Goal: Information Seeking & Learning: Learn about a topic

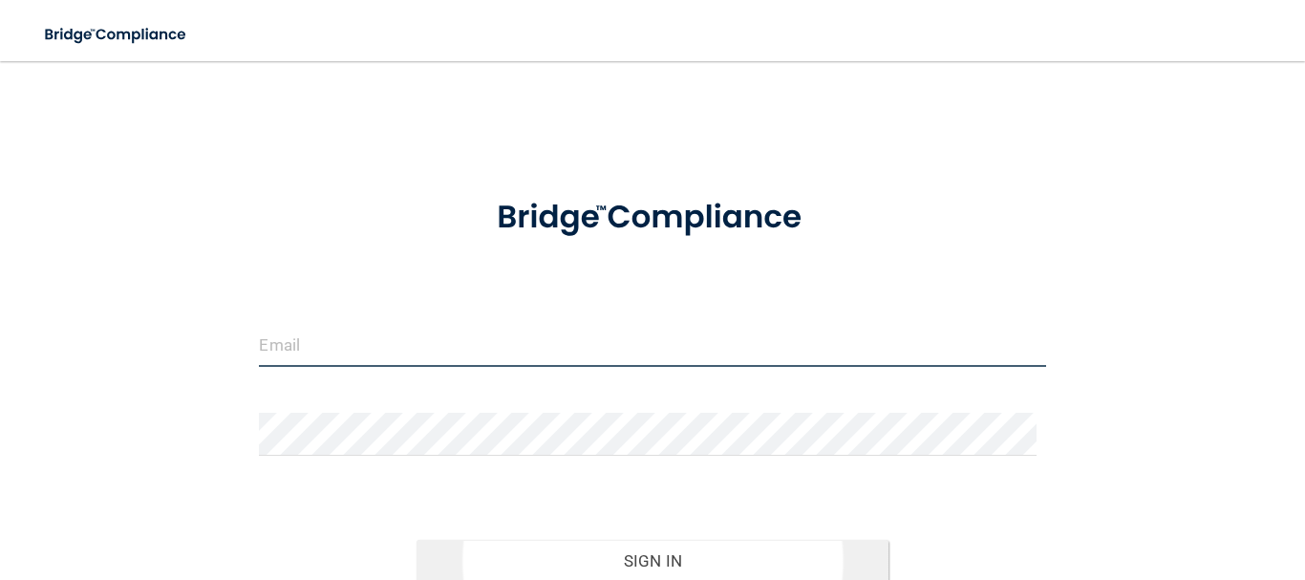
type input "[PERSON_NAME][EMAIL_ADDRESS][DOMAIN_NAME]"
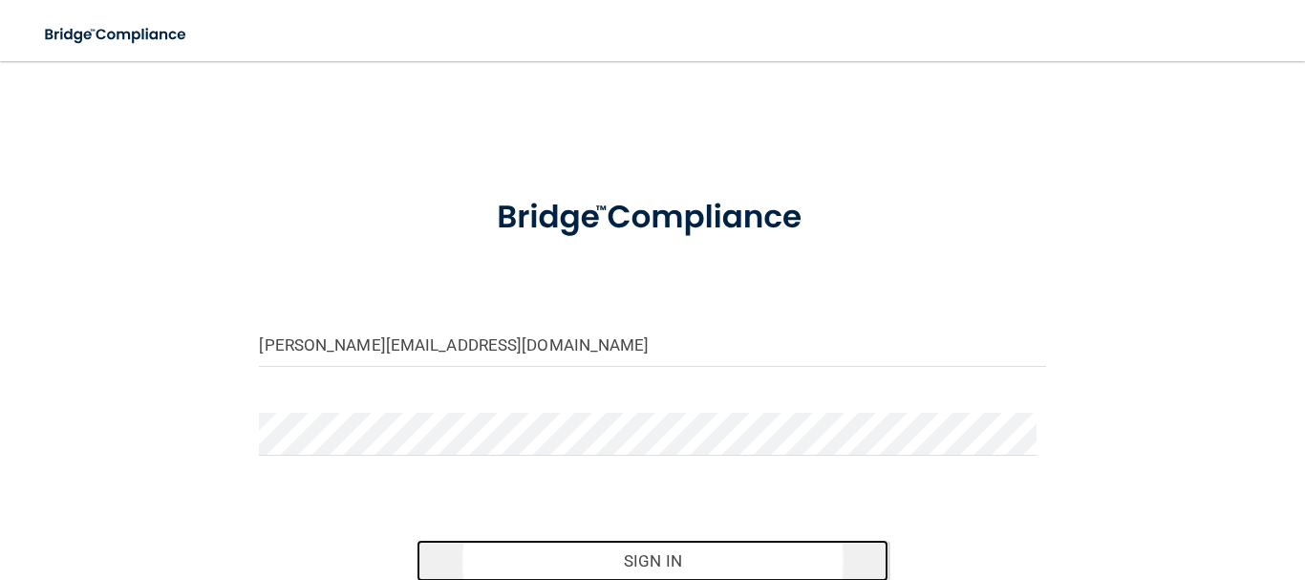
click at [680, 560] on button "Sign In" at bounding box center [653, 561] width 472 height 42
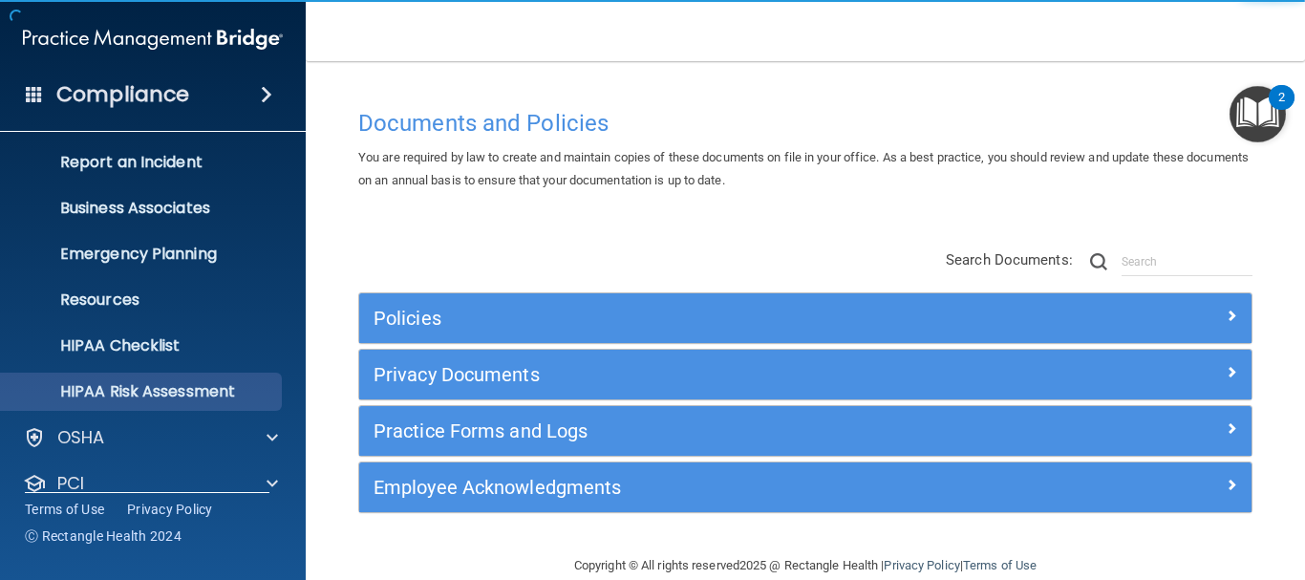
scroll to position [191, 0]
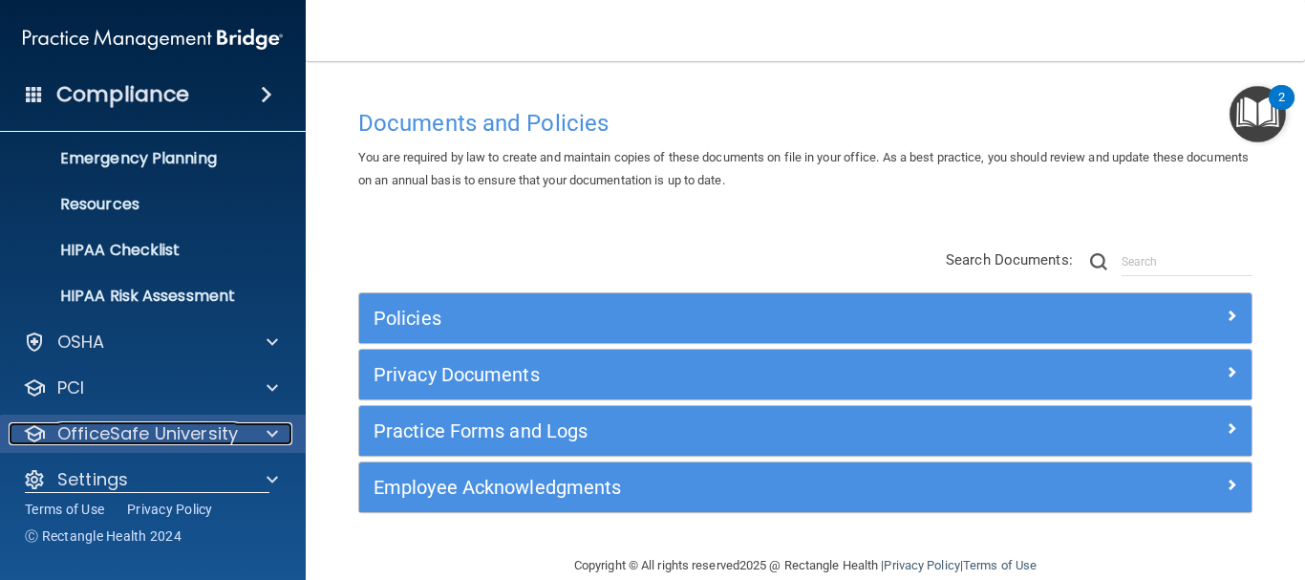
click at [148, 426] on p "OfficeSafe University" at bounding box center [147, 433] width 181 height 23
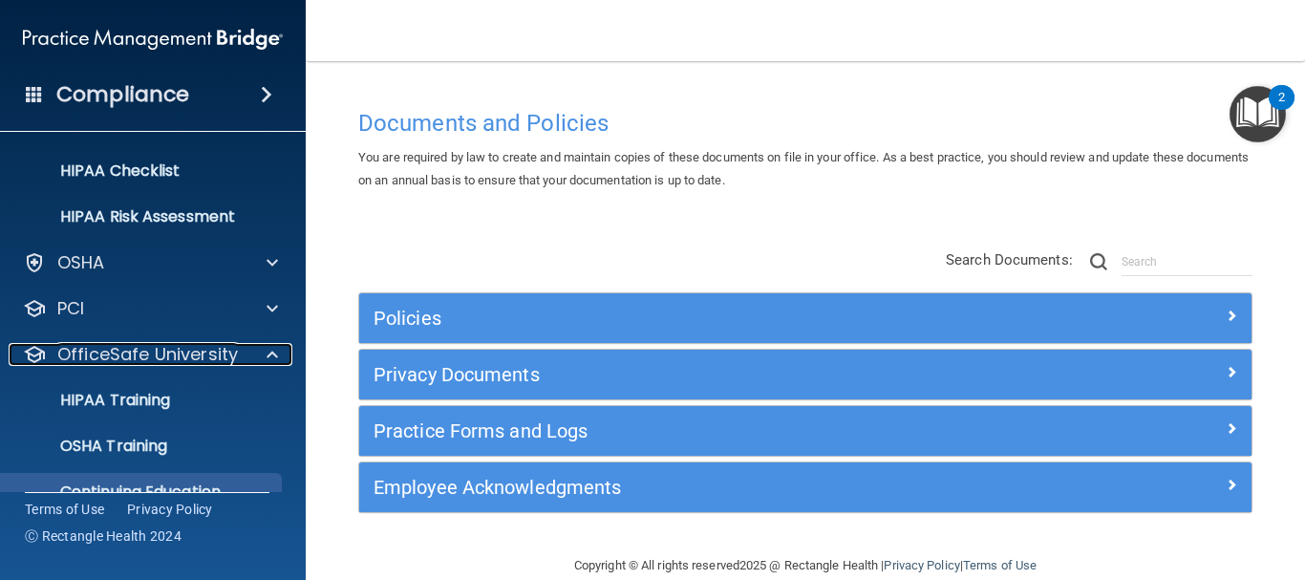
scroll to position [350, 0]
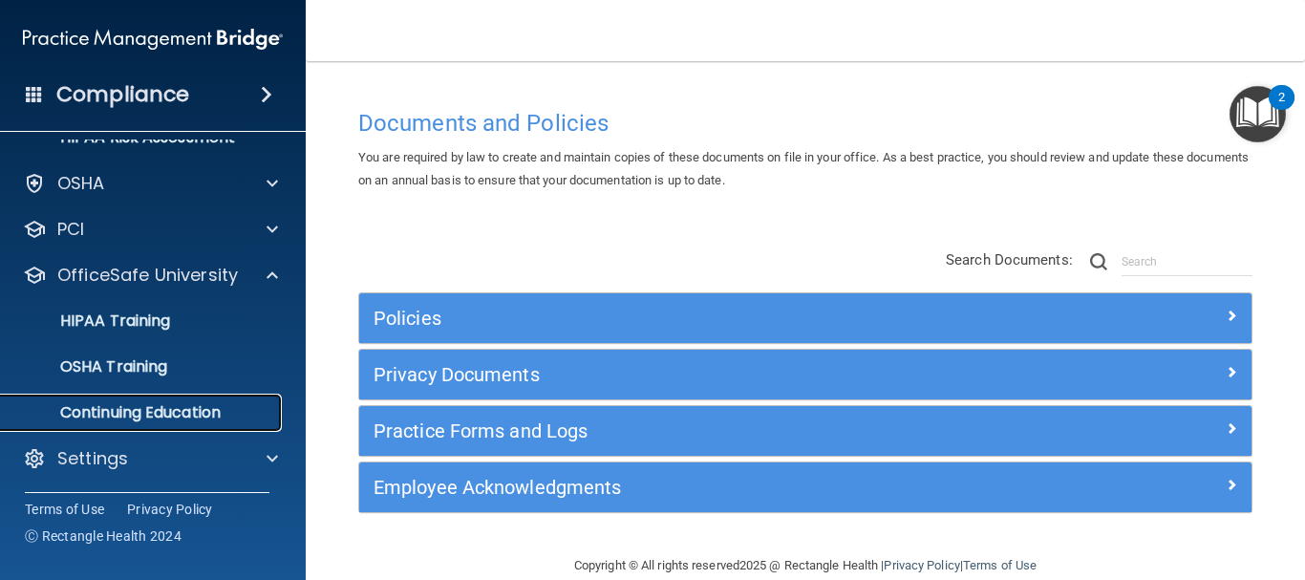
click at [177, 420] on p "Continuing Education" at bounding box center [142, 412] width 261 height 19
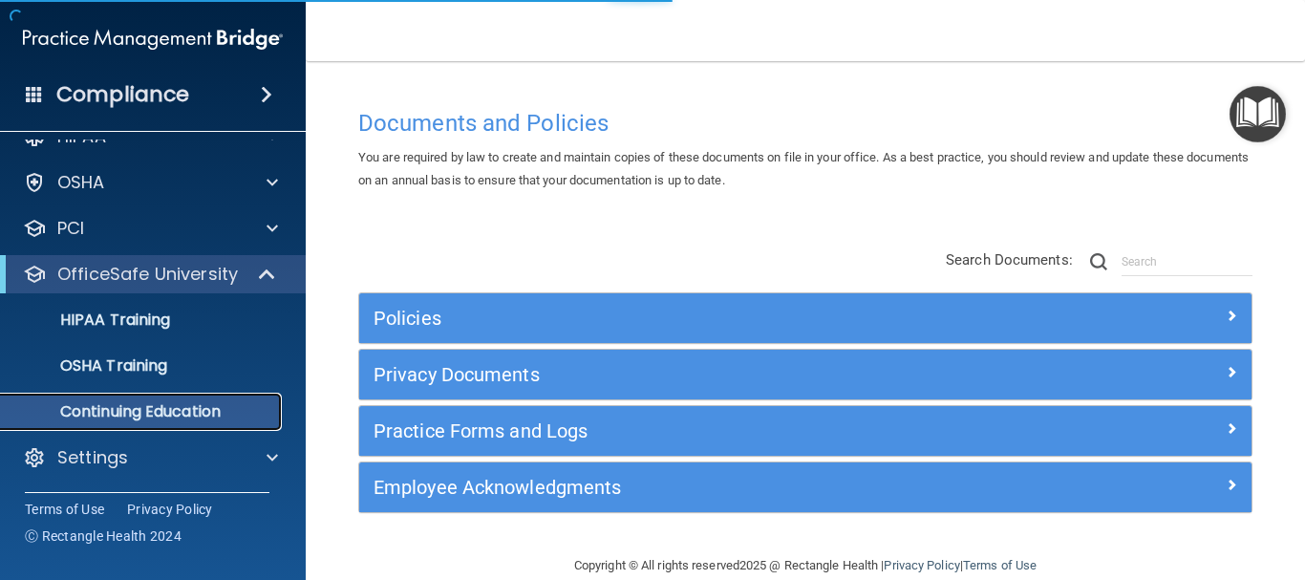
scroll to position [30, 0]
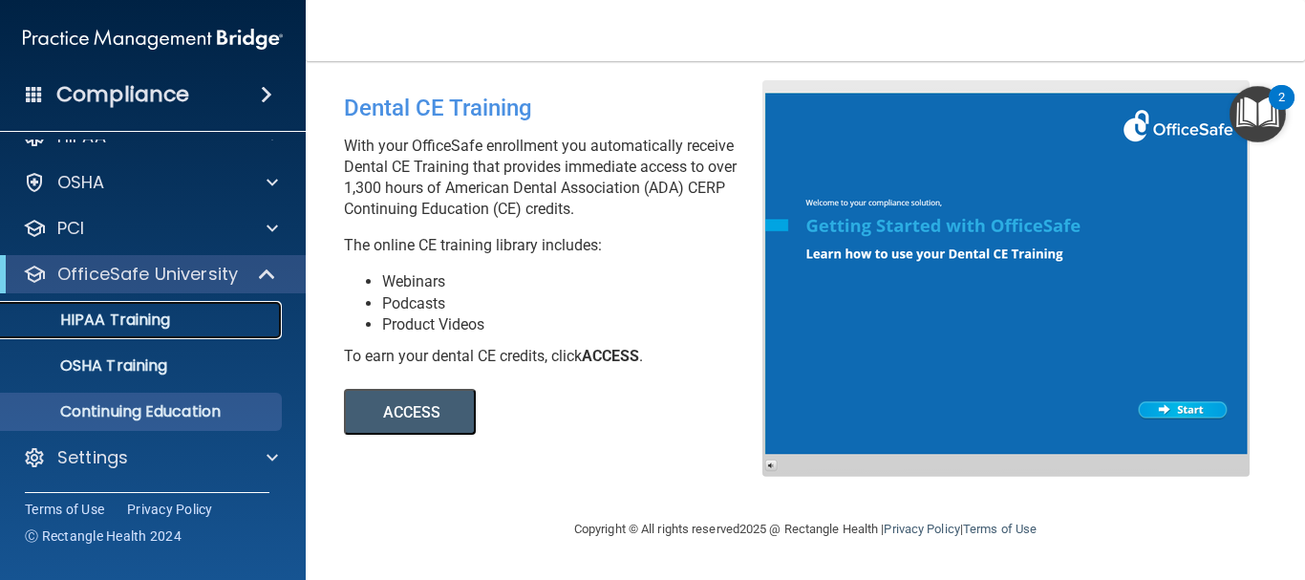
click at [120, 317] on p "HIPAA Training" at bounding box center [91, 319] width 158 height 19
